Goal: Information Seeking & Learning: Learn about a topic

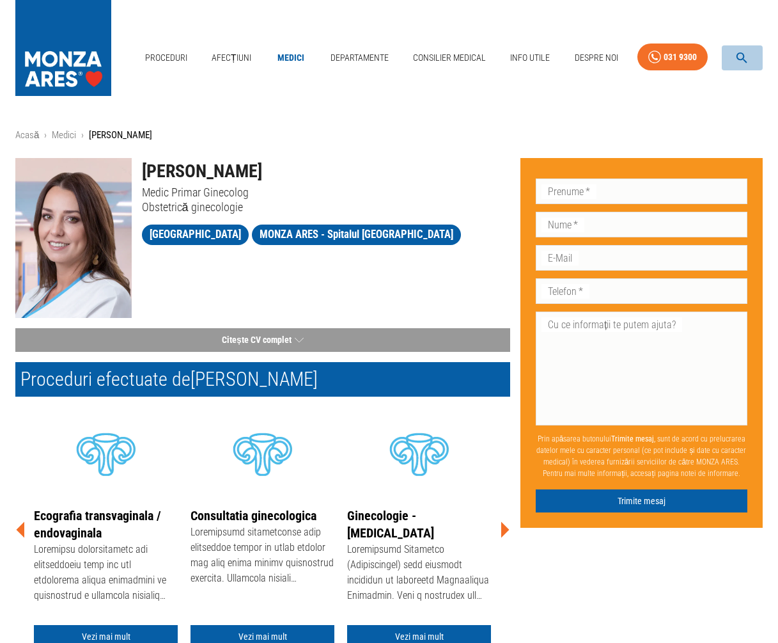
click at [672, 54] on icon "button" at bounding box center [742, 58] width 15 height 15
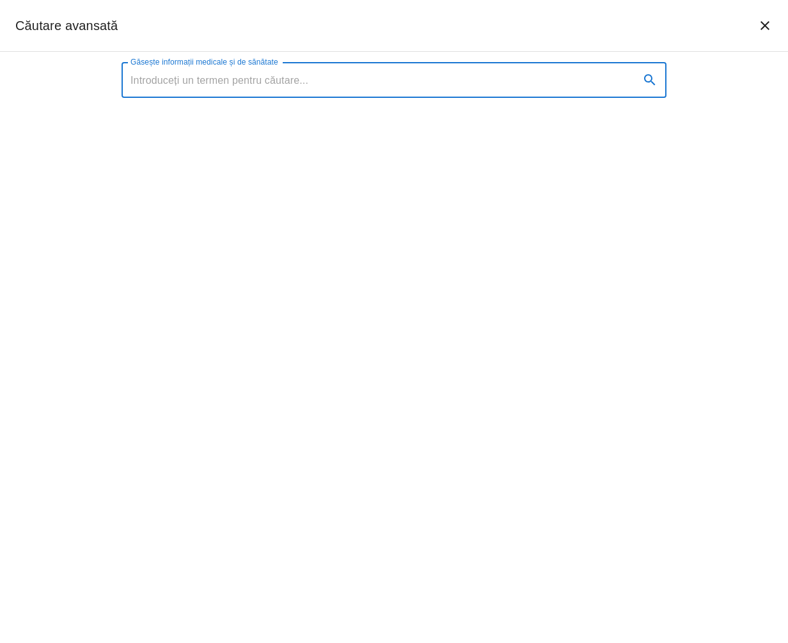
click at [304, 91] on input "Găsește informații medicale și de sănătate" at bounding box center [376, 80] width 508 height 36
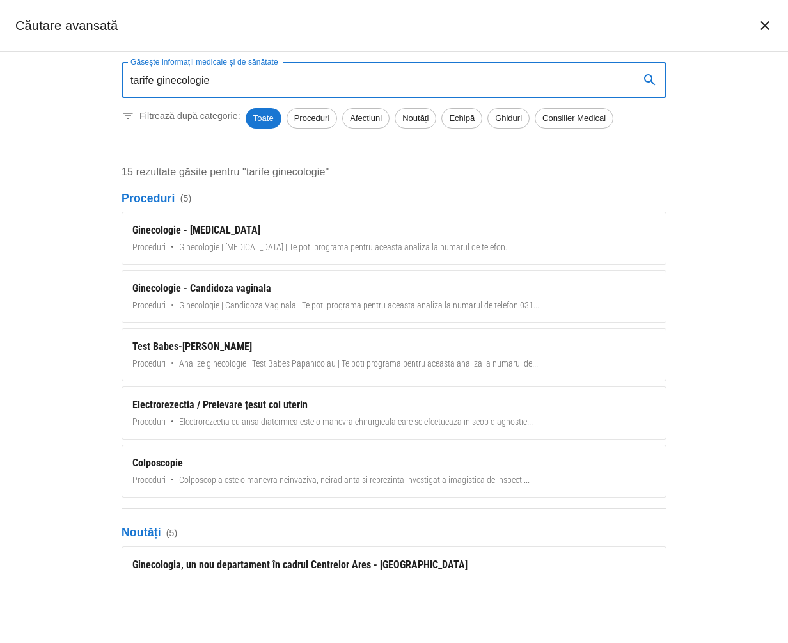
type input "tarife ginecologie"
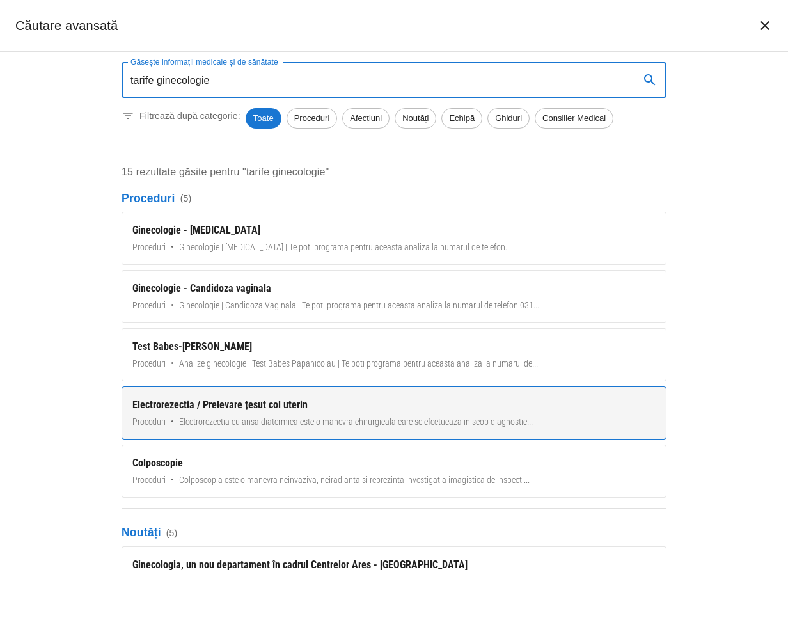
click at [456, 416] on span "Electrorezectia cu ansa diatermica este o manevra chirurgicala care se efectuea…" at bounding box center [356, 421] width 354 height 13
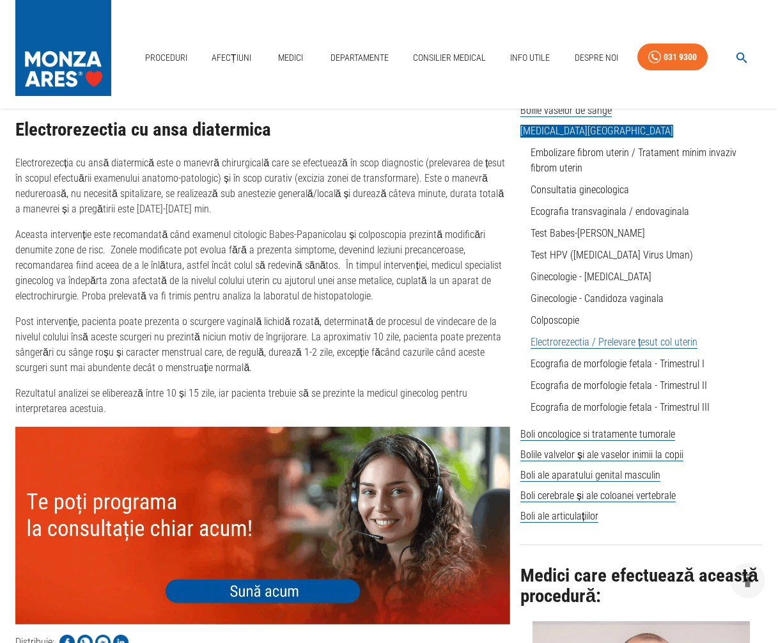
scroll to position [384, 0]
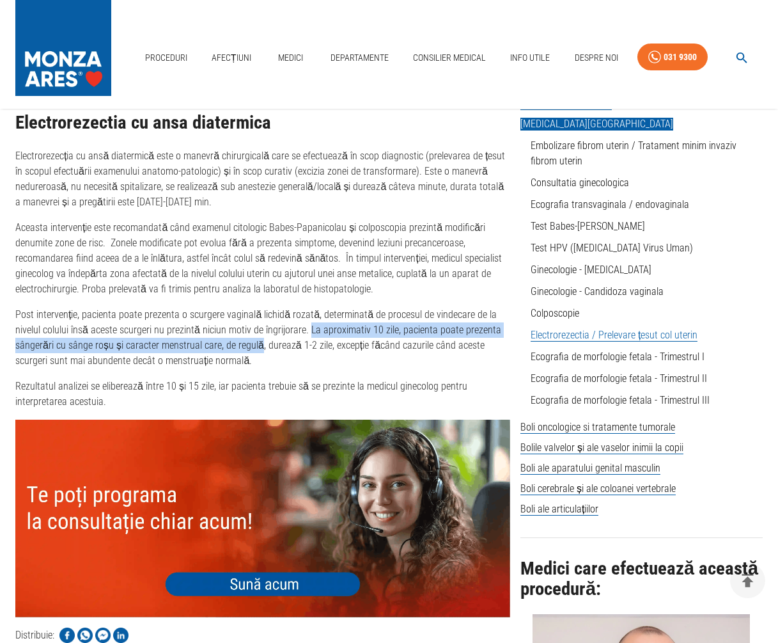
drag, startPoint x: 307, startPoint y: 328, endPoint x: 256, endPoint y: 343, distance: 52.6
click at [256, 343] on p "Post intervenție, pacienta poate prezenta o scurgere vaginală lichidă rozată, d…" at bounding box center [262, 337] width 495 height 61
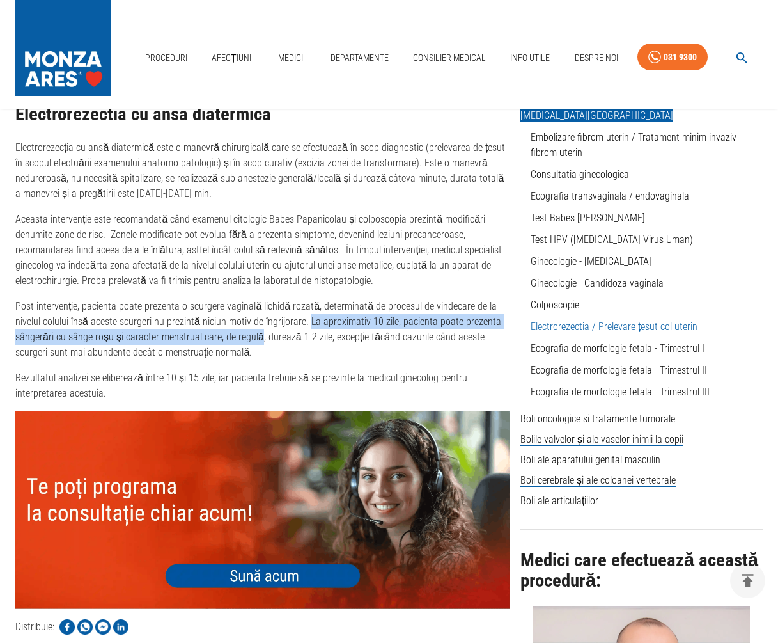
scroll to position [192, 0]
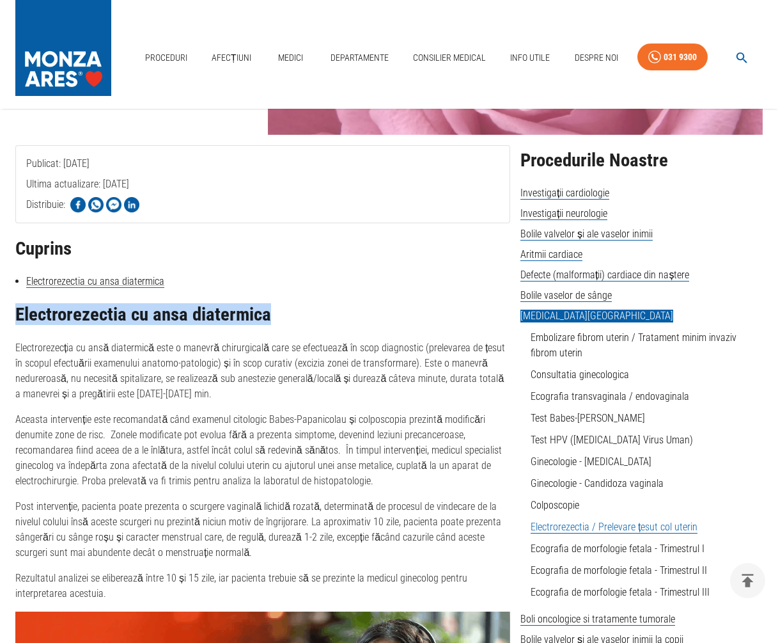
drag, startPoint x: 15, startPoint y: 312, endPoint x: 274, endPoint y: 318, distance: 258.5
click at [274, 318] on h2 "Electrorezectia cu ansa diatermica" at bounding box center [262, 314] width 495 height 20
copy h2 "Electrorezectia cu ansa diatermica"
